Goal: Task Accomplishment & Management: Use online tool/utility

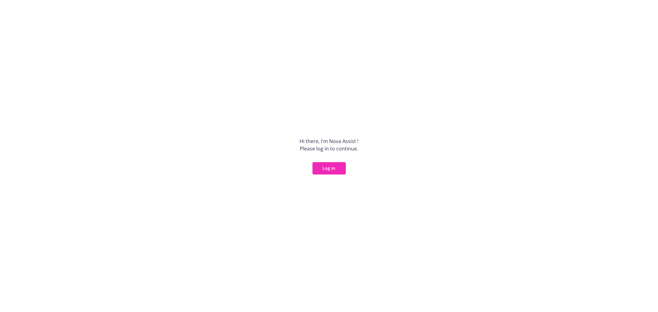
click at [321, 168] on button "Log in" at bounding box center [329, 168] width 33 height 12
click at [323, 179] on div "Hi there, I ' m Nova Assist ! Please log in to continue. Log in" at bounding box center [329, 156] width 658 height 312
click at [334, 173] on button "Log in" at bounding box center [329, 168] width 33 height 12
